Goal: Task Accomplishment & Management: Use online tool/utility

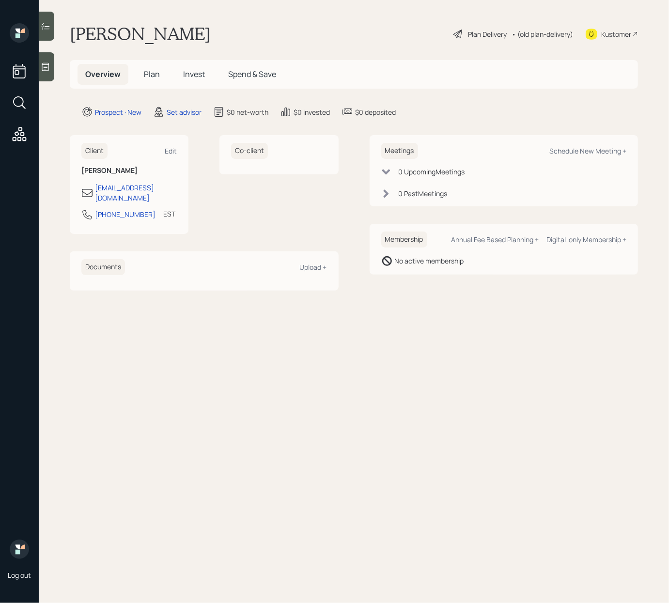
click at [51, 60] on div at bounding box center [46, 66] width 15 height 29
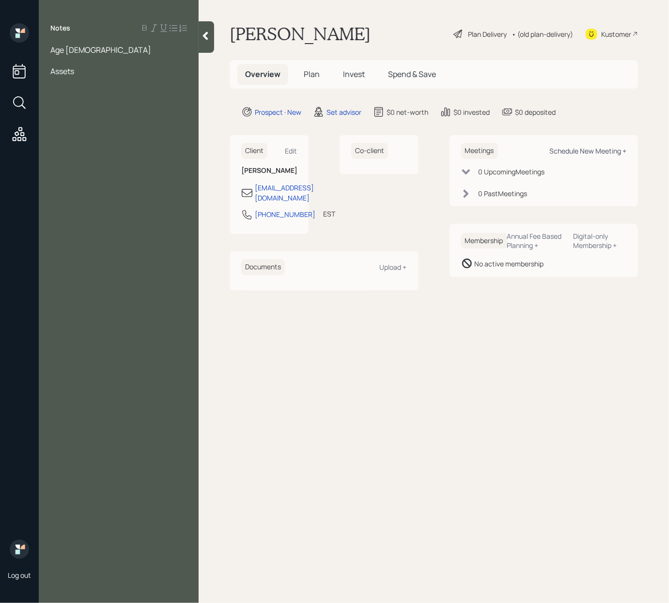
click at [570, 149] on div "Schedule New Meeting +" at bounding box center [587, 150] width 77 height 9
select select "round-[PERSON_NAME]"
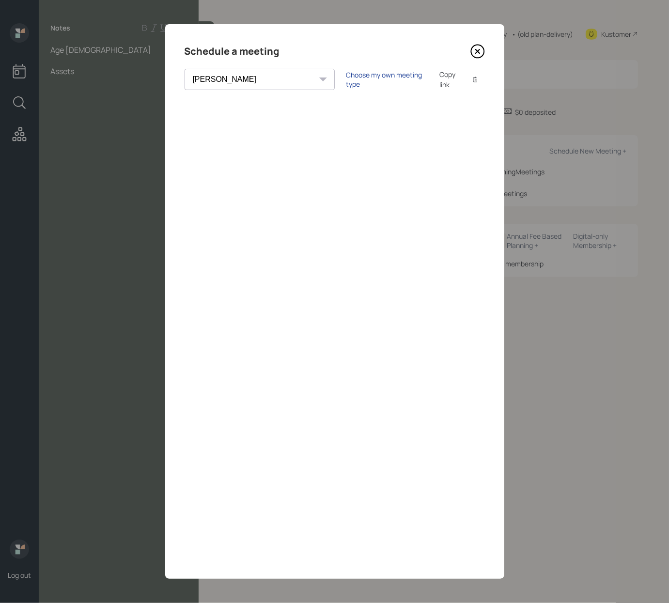
click at [346, 75] on div "Choose my own meeting type" at bounding box center [386, 79] width 81 height 18
